Goal: Information Seeking & Learning: Learn about a topic

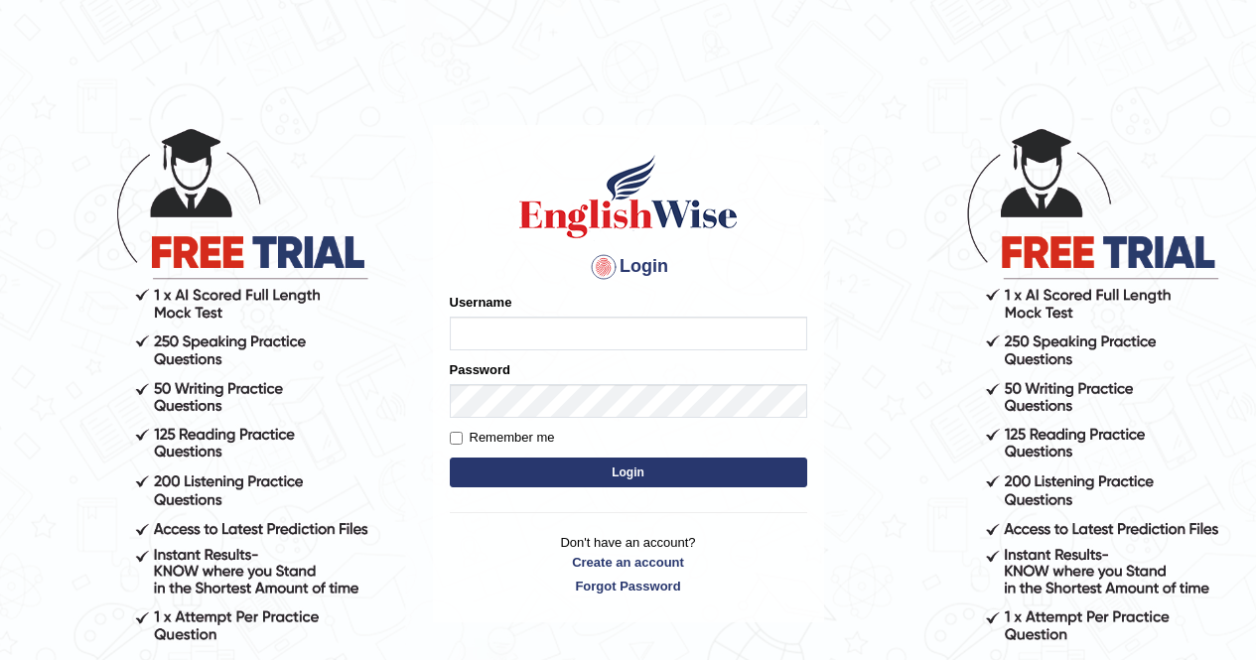
type input "Aliceenyonam"
click at [546, 459] on button "Login" at bounding box center [628, 473] width 357 height 30
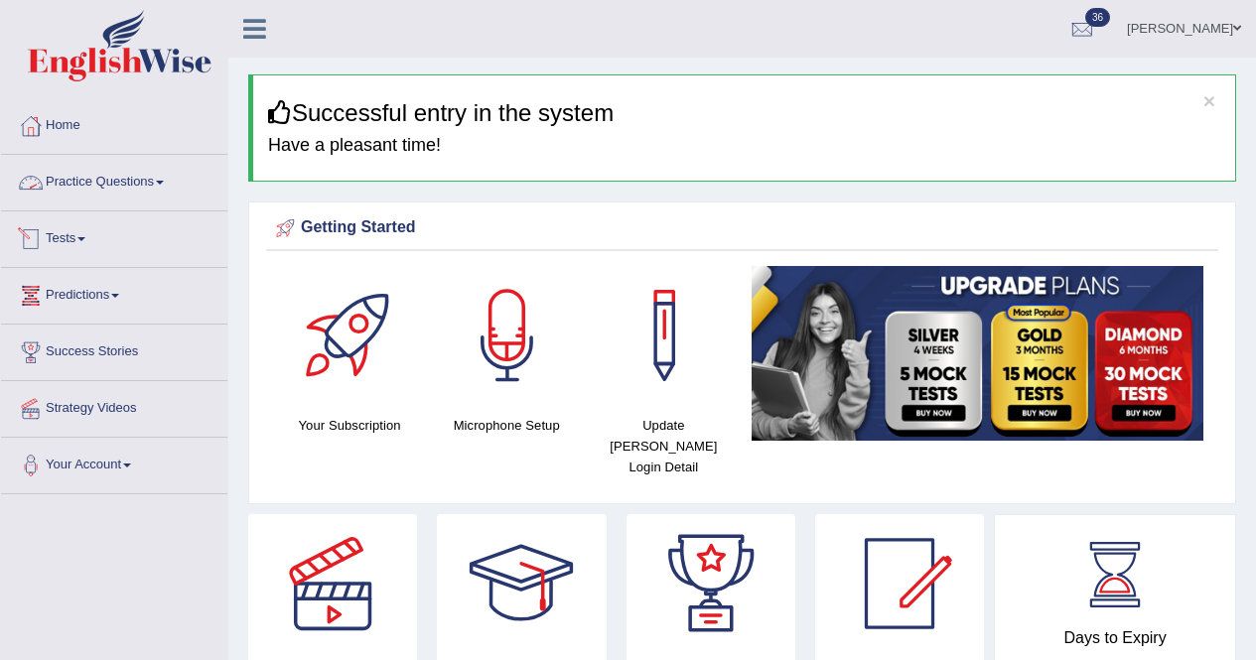
click at [101, 178] on link "Practice Questions" at bounding box center [114, 180] width 226 height 50
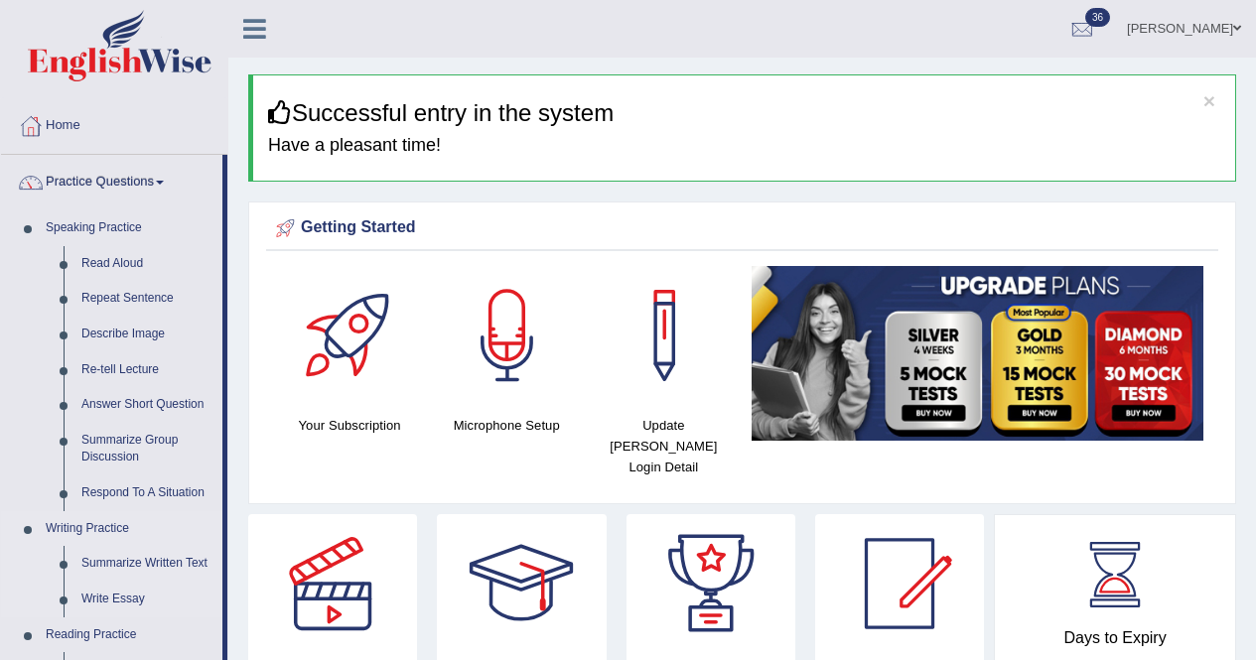
click at [99, 511] on link "Writing Practice" at bounding box center [130, 529] width 186 height 36
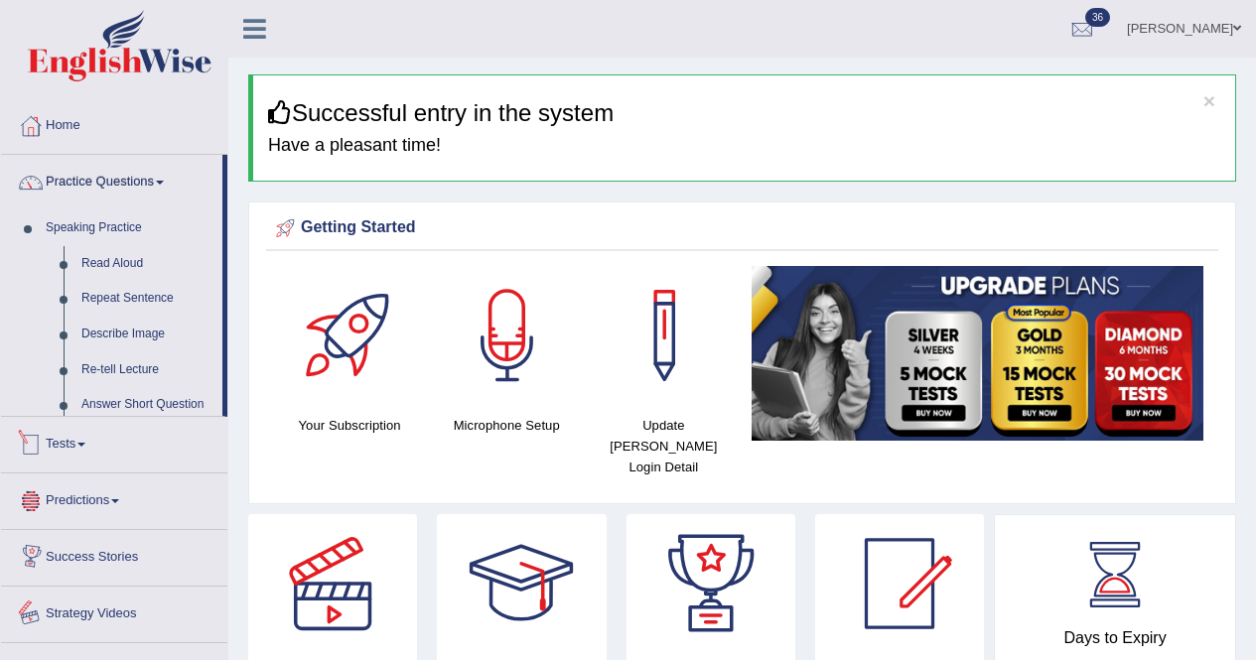
click at [37, 502] on link "Writing Practice" at bounding box center [130, 520] width 186 height 36
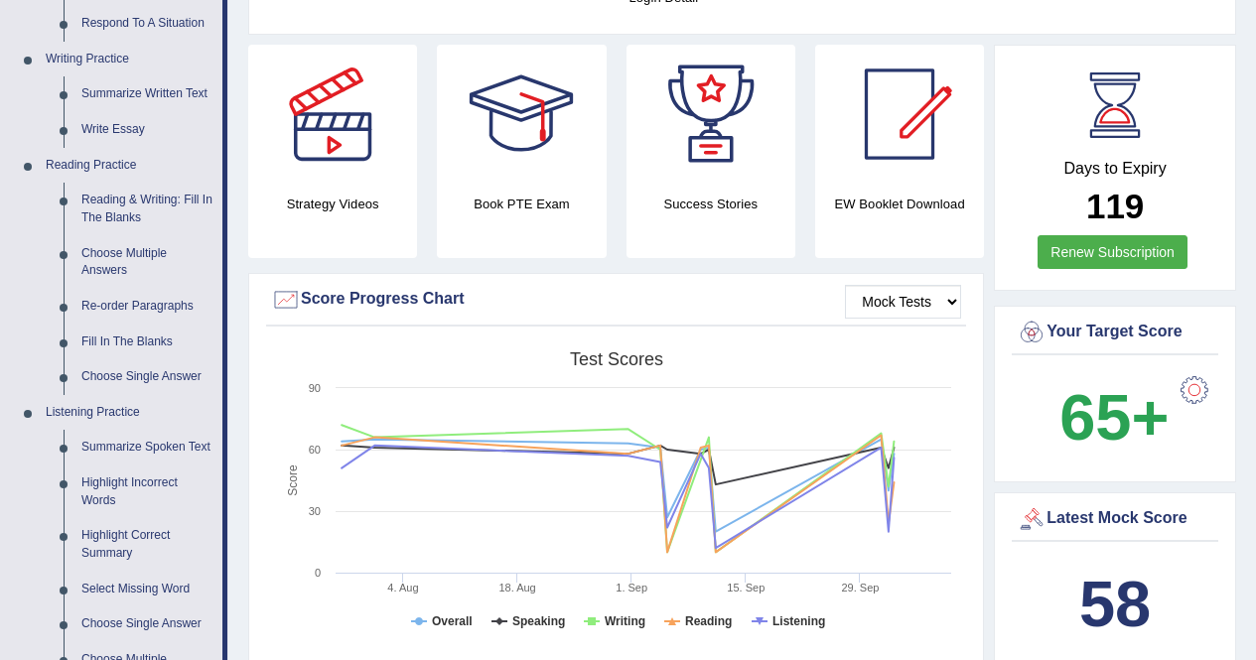
scroll to position [436, 0]
